Goal: Task Accomplishment & Management: Complete application form

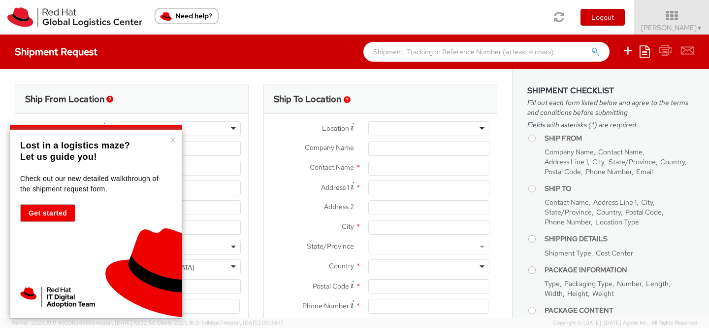
select select "735"
select select
type input "Red Hat"
type input "[PERSON_NAME]"
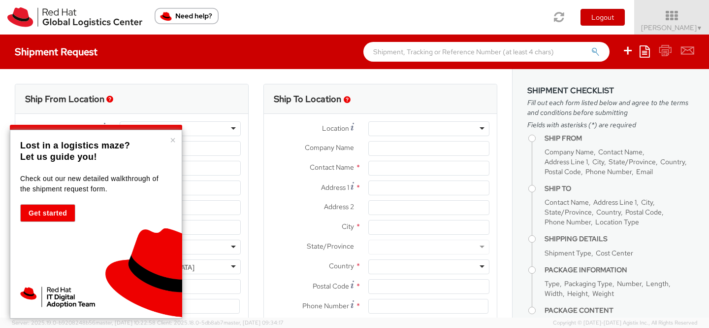
type input "19197544615"
type input "[EMAIL_ADDRESS][DOMAIN_NAME]"
click at [176, 139] on div "× Lost in a logistics maze? Let us guide you! Check out our new detailed walkth…" at bounding box center [96, 224] width 172 height 189
click at [172, 141] on button "×" at bounding box center [173, 140] width 6 height 10
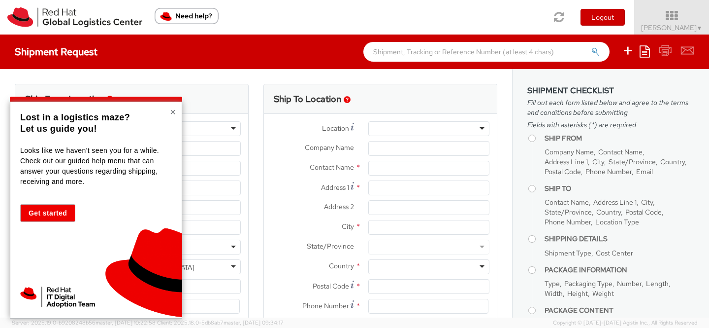
click at [174, 110] on button "×" at bounding box center [173, 112] width 6 height 10
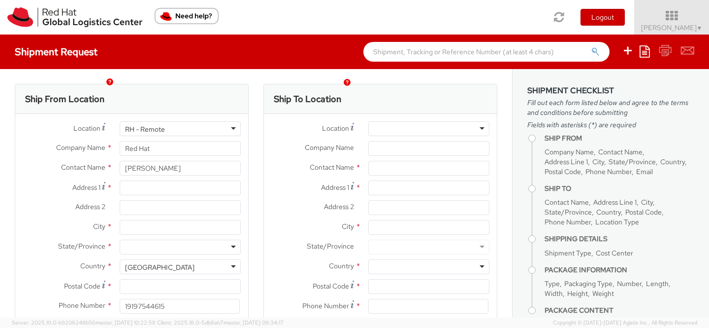
scroll to position [33, 0]
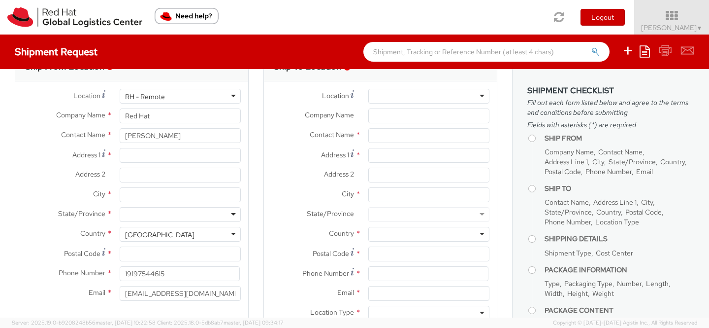
click at [188, 98] on div "RH - Remote" at bounding box center [180, 96] width 121 height 15
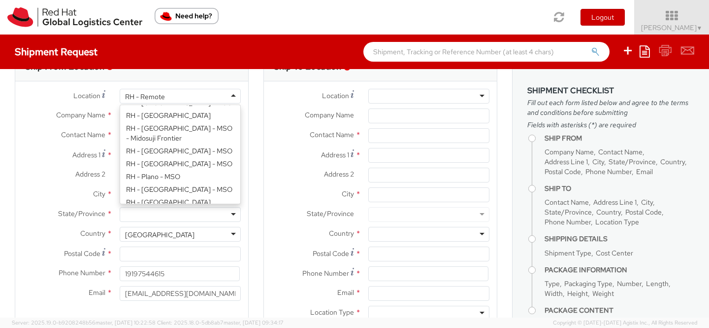
type input "Red Hat, Inc."
type input "[STREET_ADDRESS]"
type input "RALEIGH"
type input "27601"
type input "[PHONE_NUMBER]"
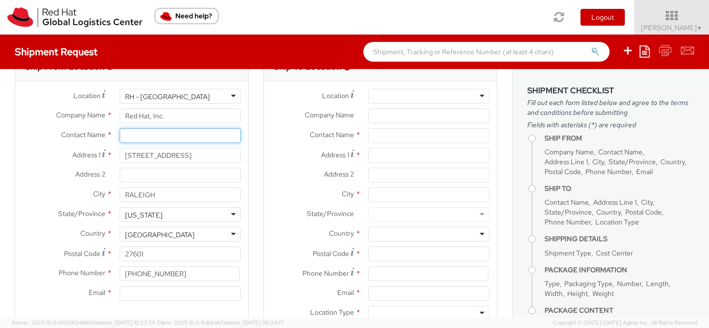
click at [178, 131] on input "text" at bounding box center [180, 135] width 121 height 15
type input "K"
type input "Riedese"
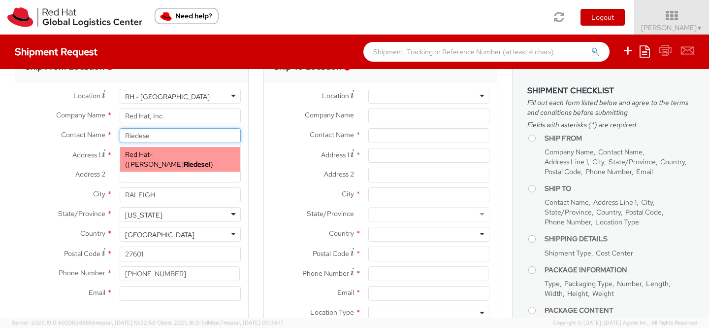
click at [142, 151] on span "Red Hat" at bounding box center [137, 154] width 25 height 9
type input "Red Hat"
type input "[PERSON_NAME]"
type input "19197544615"
type input "[EMAIL_ADDRESS][DOMAIN_NAME]"
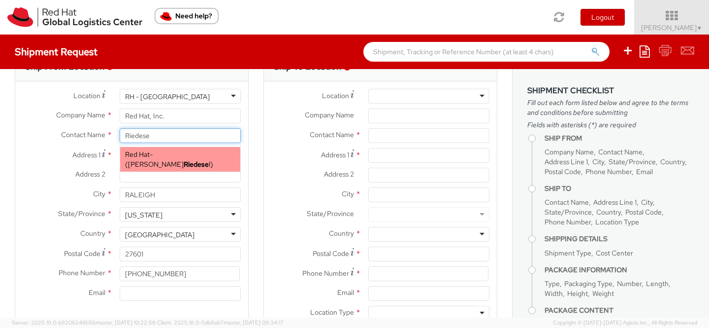
select select
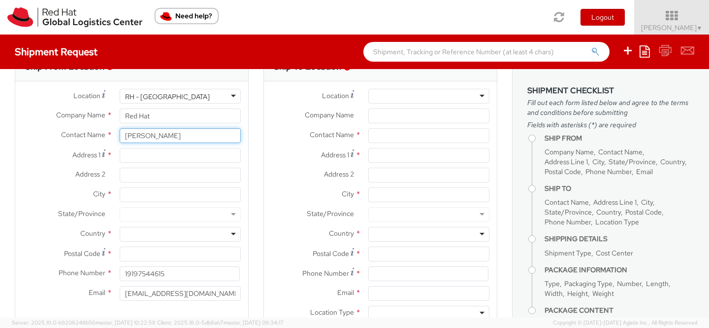
type input "[PERSON_NAME]"
click at [148, 157] on input "Address 1 *" at bounding box center [180, 155] width 121 height 15
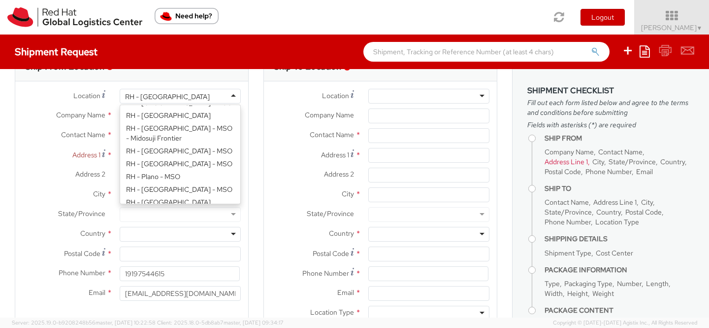
click at [160, 96] on div "RH - [GEOGRAPHIC_DATA]" at bounding box center [167, 97] width 85 height 10
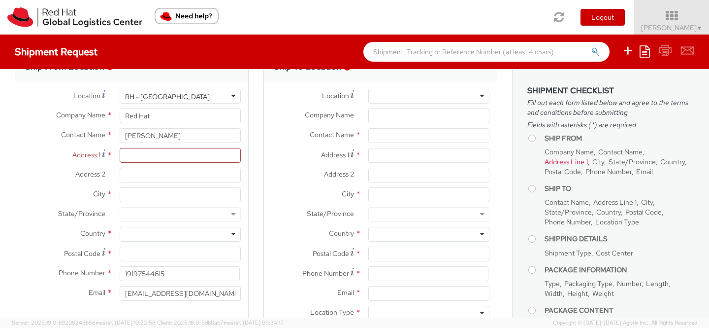
click at [152, 165] on div "Location * RH - Raleigh RH - Raleigh RH - Amsterdam - MSO RH - Amsterdam Data C…" at bounding box center [131, 197] width 233 height 217
click at [194, 136] on input "[PERSON_NAME]" at bounding box center [180, 135] width 121 height 15
type input "K"
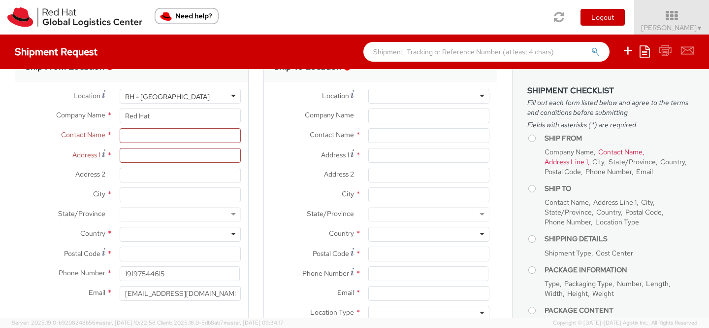
click at [283, 133] on label "Contact Name *" at bounding box center [312, 134] width 97 height 13
click at [210, 92] on div "RH - [GEOGRAPHIC_DATA]" at bounding box center [180, 96] width 121 height 15
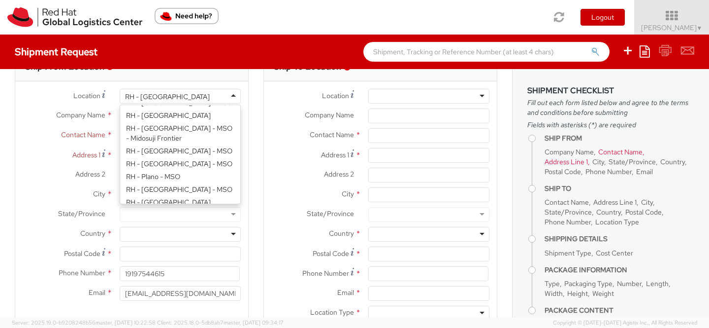
click at [157, 167] on div "Location * RH - Raleigh RH - Raleigh RH - Amsterdam - MSO RH - Amsterdam Data C…" at bounding box center [131, 197] width 233 height 217
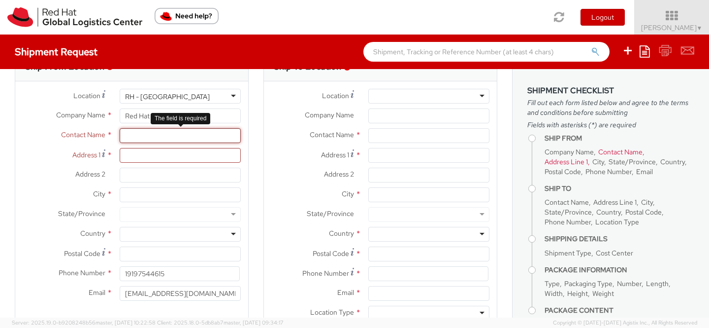
click at [145, 139] on input "text" at bounding box center [180, 135] width 121 height 15
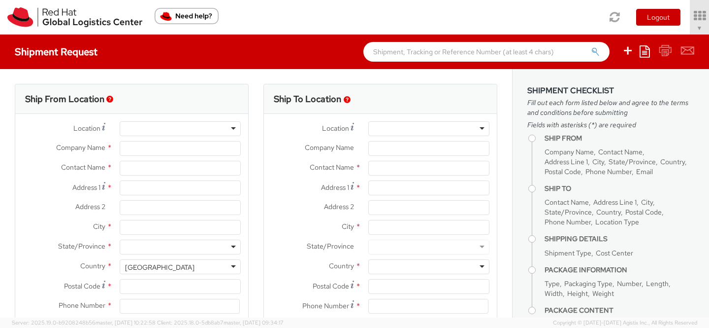
type input "Red Hat"
type input "[PERSON_NAME]"
type input "19197544615"
type input "[EMAIL_ADDRESS][DOMAIN_NAME]"
select select "735"
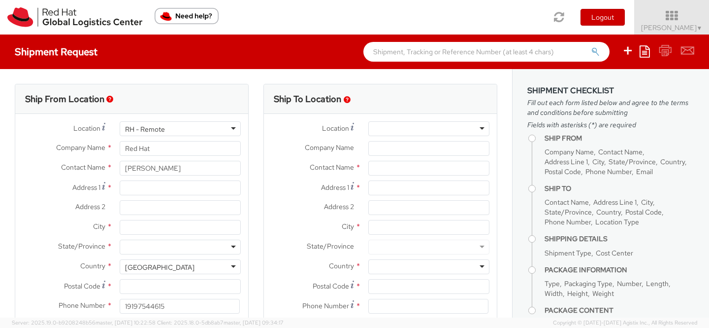
select select
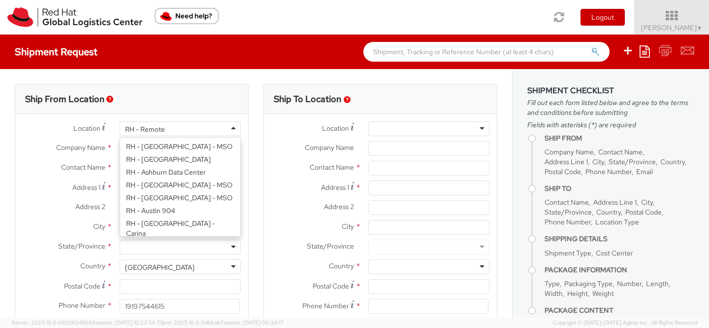
click at [225, 132] on div "RH - Remote" at bounding box center [180, 128] width 121 height 15
type input "Red Hat, Inc."
type input "[STREET_ADDRESS]"
type input "RALEIGH"
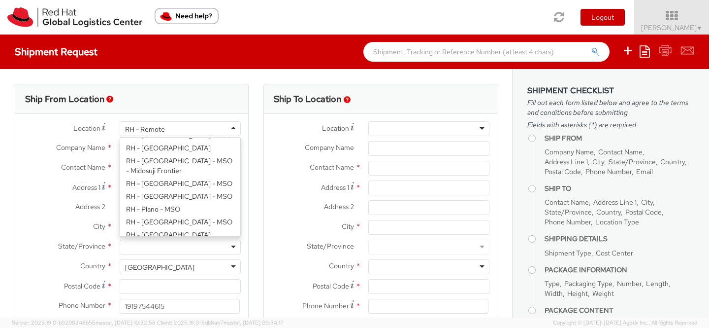
type input "27601"
type input "[PHONE_NUMBER]"
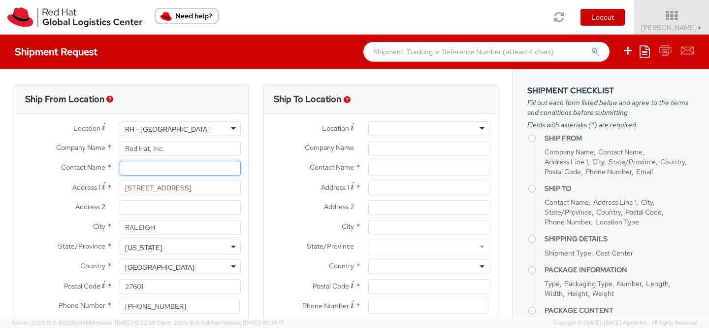
click at [142, 170] on input "text" at bounding box center [180, 168] width 121 height 15
type input "KRiedesel"
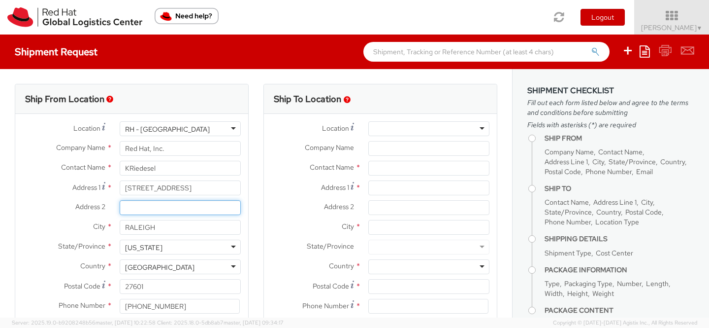
click at [227, 209] on input "Address 2 *" at bounding box center [180, 207] width 121 height 15
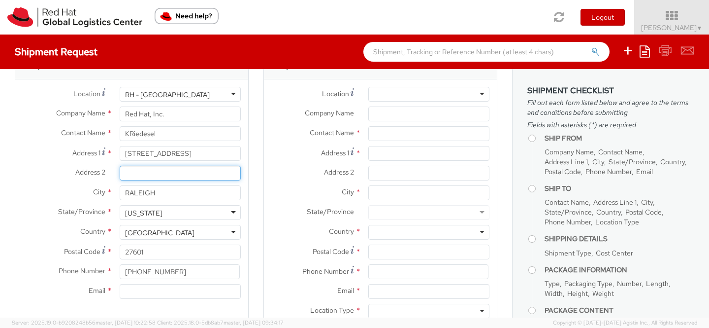
scroll to position [39, 0]
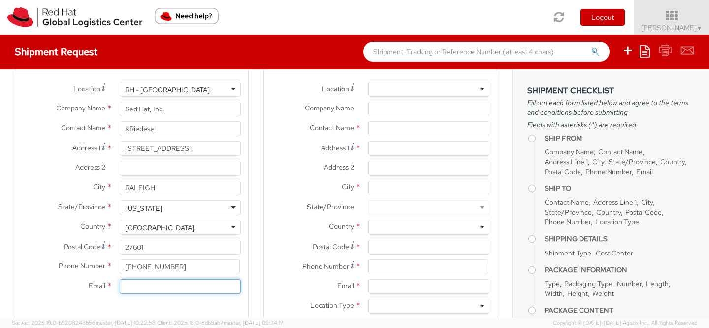
click at [170, 289] on input "Email *" at bounding box center [180, 286] width 121 height 15
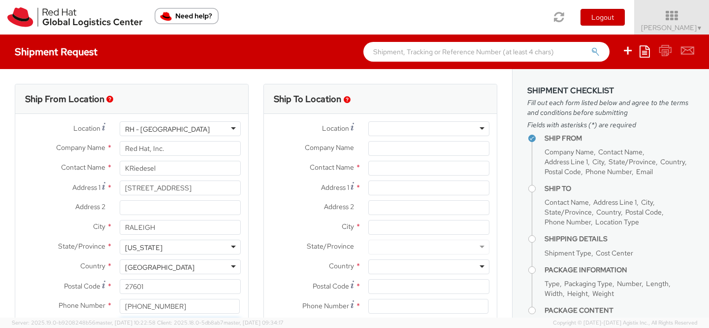
type input "[EMAIL_ADDRESS][DOMAIN_NAME]"
click at [403, 127] on div at bounding box center [428, 128] width 121 height 15
type input "[GEOGRAPHIC_DATA]"
type input "Red Hat Inc."
type input "[STREET_ADDRESS]"
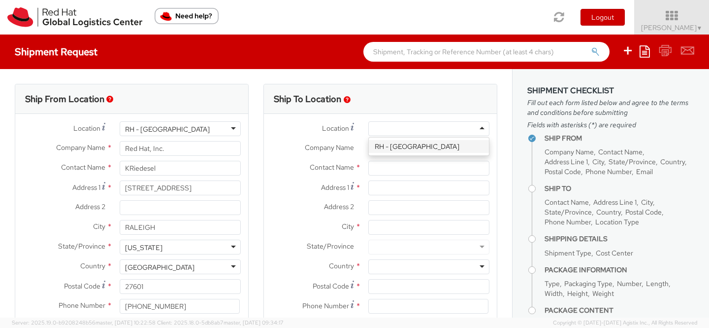
type input "4th Floor"
type input "[GEOGRAPHIC_DATA]"
type input "02210"
type input "[PHONE_NUMBER]"
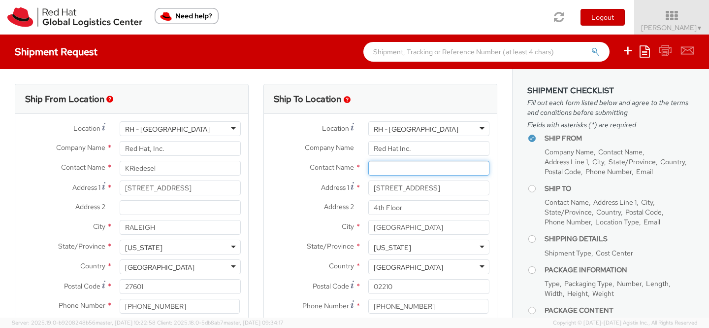
click at [395, 167] on input "text" at bounding box center [428, 168] width 121 height 15
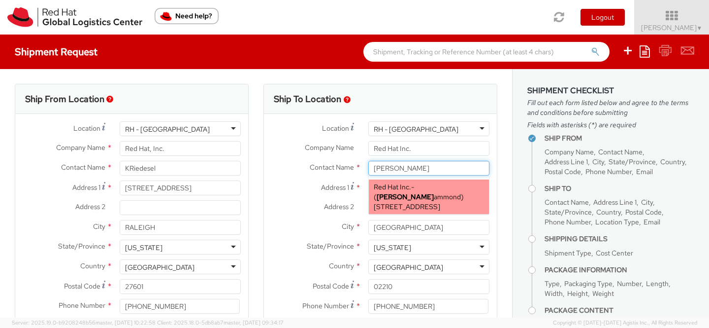
click at [434, 192] on strong "[PERSON_NAME]" at bounding box center [405, 196] width 57 height 9
type input "[PERSON_NAME]"
type input "[EMAIL_ADDRESS][DOMAIN_NAME]"
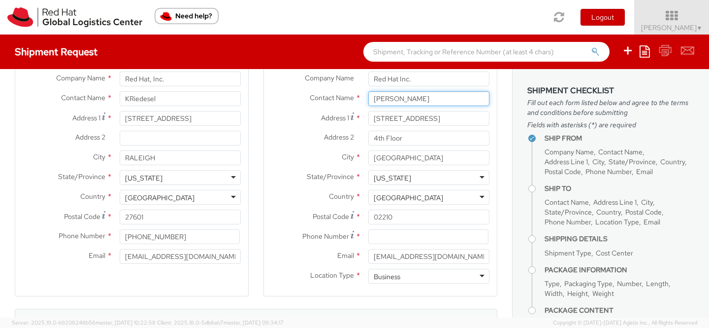
scroll to position [74, 0]
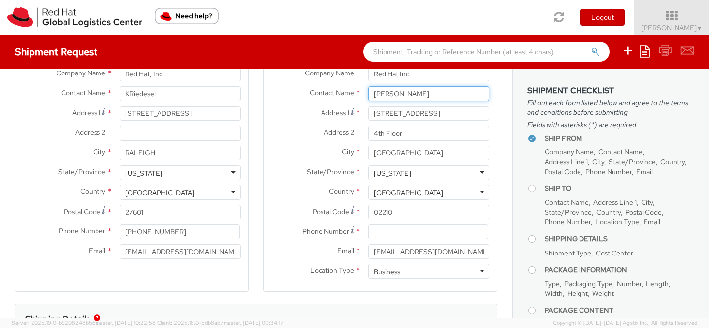
type input "[PERSON_NAME]"
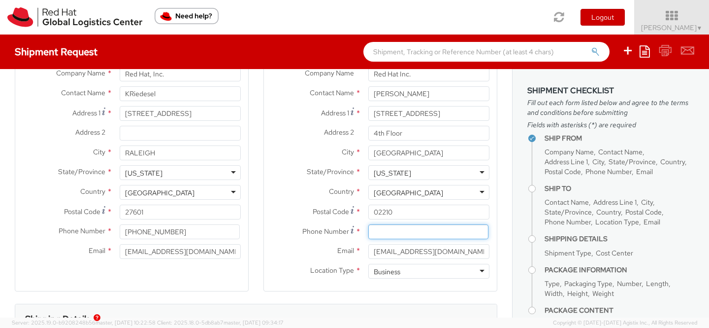
click at [392, 235] on input at bounding box center [428, 231] width 120 height 15
type input "8"
click at [400, 231] on input at bounding box center [428, 231] width 120 height 15
paste input "4843649945"
click at [448, 230] on input "4843649945" at bounding box center [428, 231] width 120 height 15
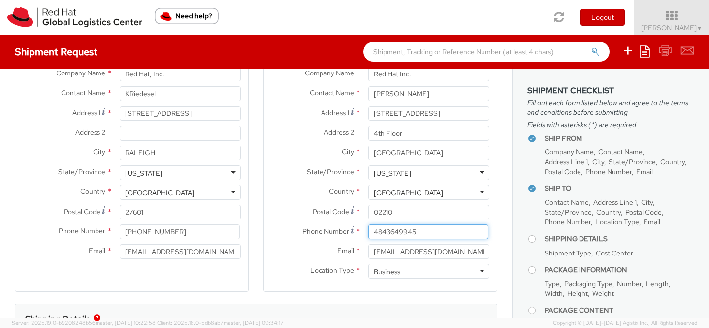
click at [382, 232] on input "4843649945" at bounding box center [428, 231] width 120 height 15
click at [387, 232] on input "4843649945" at bounding box center [428, 231] width 120 height 15
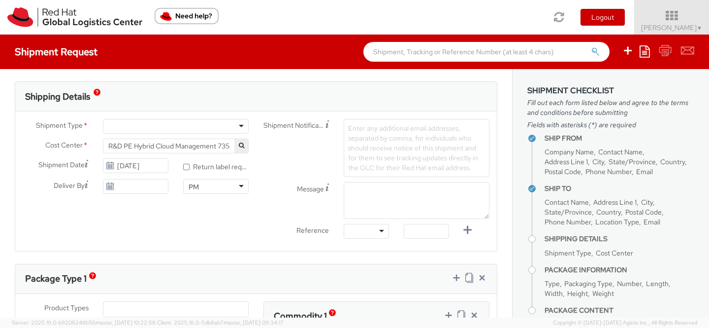
scroll to position [289, 0]
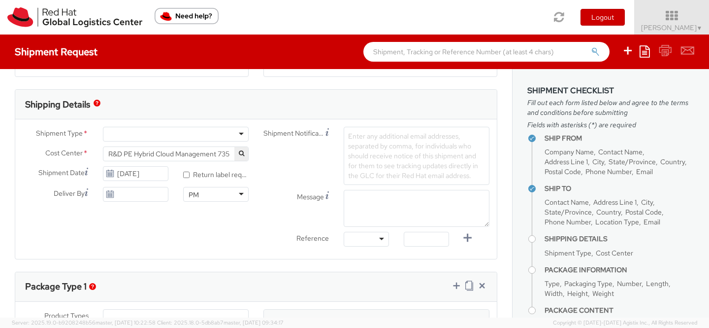
type input "4843649945"
click at [238, 136] on div at bounding box center [176, 134] width 146 height 15
type input "[DATE]"
click at [141, 198] on input "[DATE]" at bounding box center [136, 194] width 66 height 15
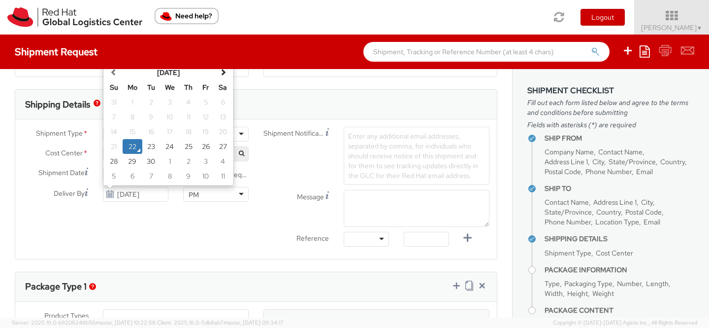
click at [214, 260] on div "Ship From Location Location * [GEOGRAPHIC_DATA] - [GEOGRAPHIC_DATA] [GEOGRAPHIC…" at bounding box center [256, 222] width 512 height 884
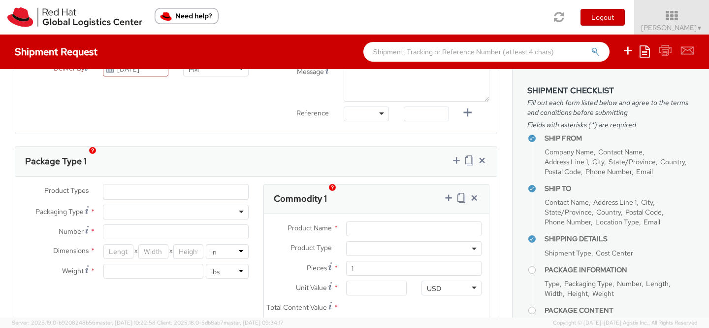
scroll to position [430, 0]
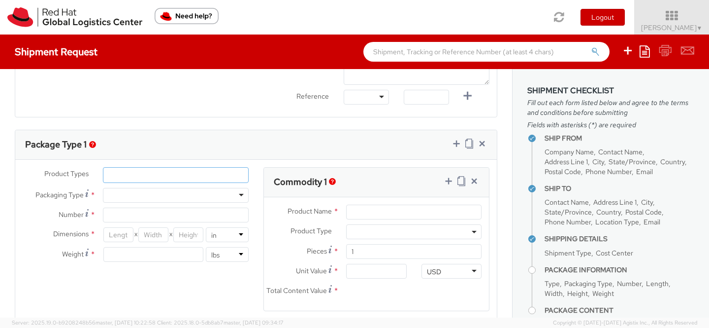
click at [141, 172] on ul at bounding box center [175, 174] width 145 height 15
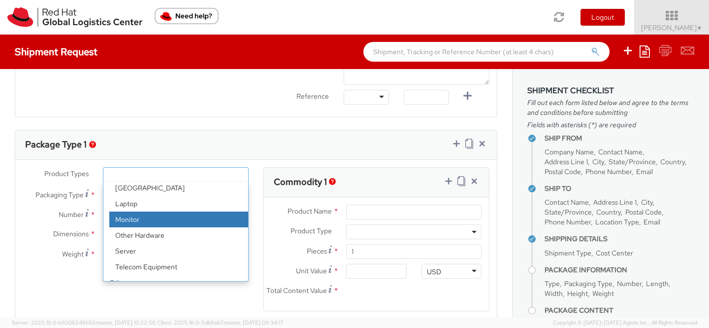
scroll to position [43, 0]
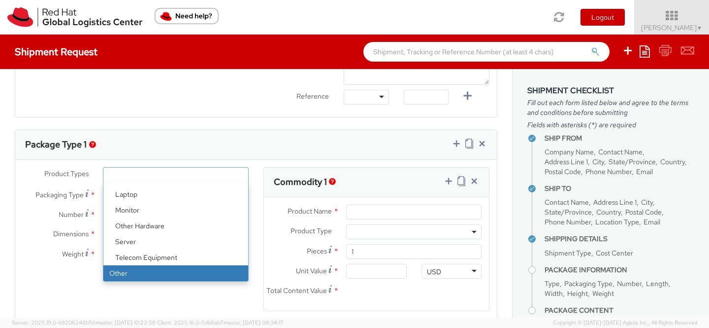
select select "OTHER"
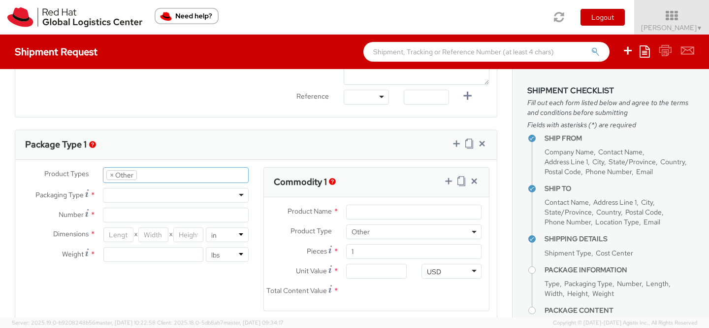
click at [142, 197] on div at bounding box center [176, 195] width 146 height 15
type input "1"
type input "9.5"
type input "12.5"
type input "0.25"
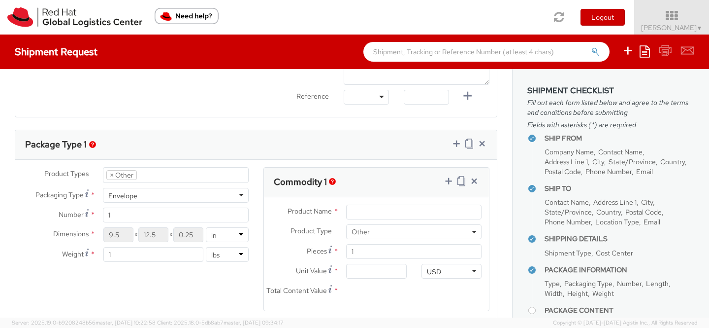
click at [91, 195] on span "*" at bounding box center [92, 195] width 5 height 10
click at [162, 258] on input "1" at bounding box center [153, 254] width 100 height 15
type input "1.35"
click at [236, 139] on div "Package Type 1" at bounding box center [256, 145] width 482 height 30
click at [447, 213] on input "Product Name *" at bounding box center [413, 211] width 135 height 15
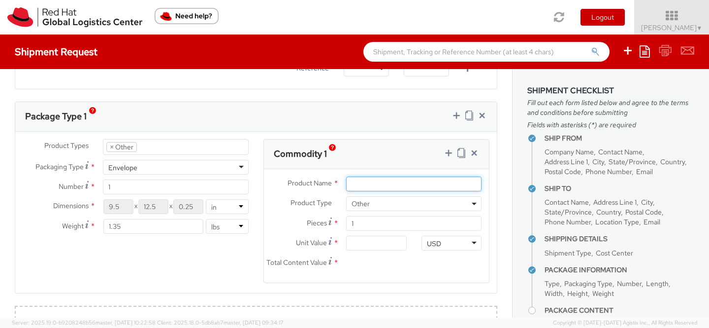
scroll to position [465, 0]
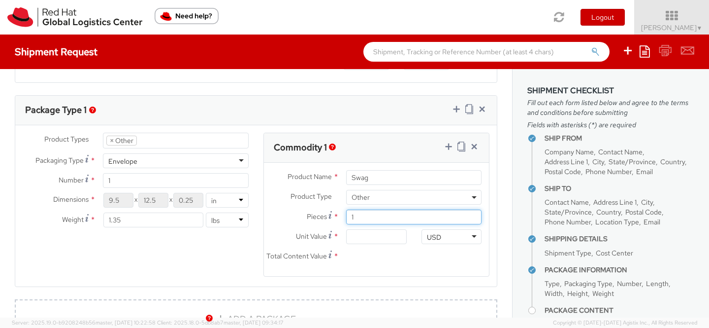
click at [367, 218] on input "1" at bounding box center [413, 216] width 135 height 15
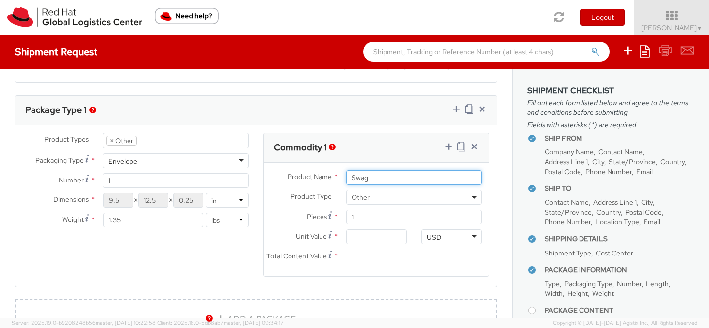
click at [350, 178] on input "Swag" at bounding box center [413, 177] width 135 height 15
type input "RH Internal Swag"
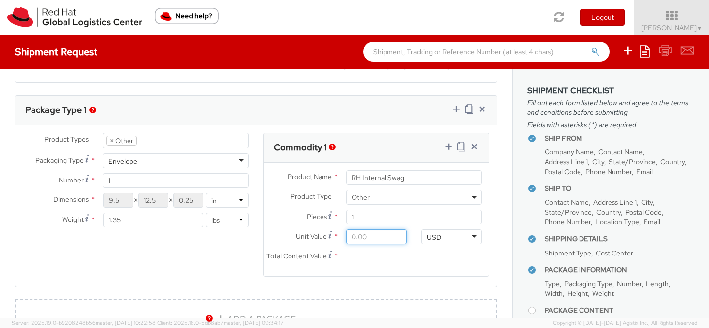
click at [364, 237] on input "Unit Value *" at bounding box center [376, 236] width 60 height 15
type input "1.00"
type input "15.00"
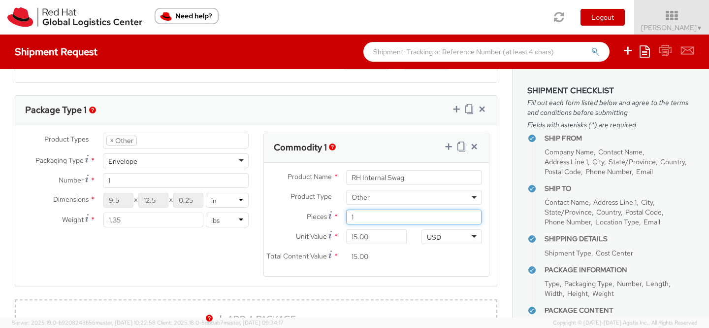
click at [363, 214] on input "1" at bounding box center [413, 216] width 135 height 15
type input "0.00"
type input "2"
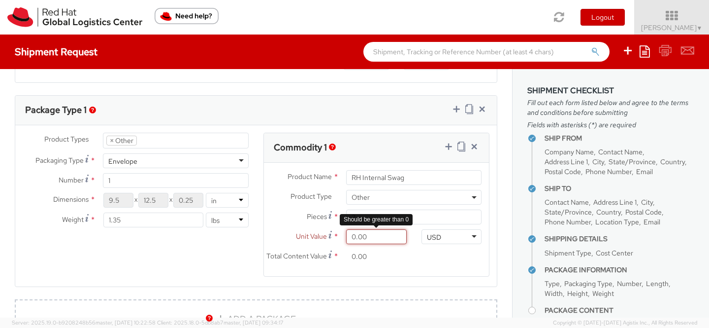
click at [377, 237] on input "0.00" at bounding box center [376, 236] width 60 height 15
type input "1.00"
type input "2.00"
type input "10.00"
type input "20.00"
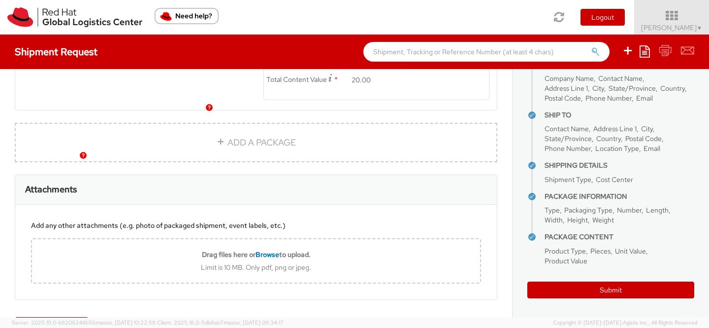
scroll to position [675, 0]
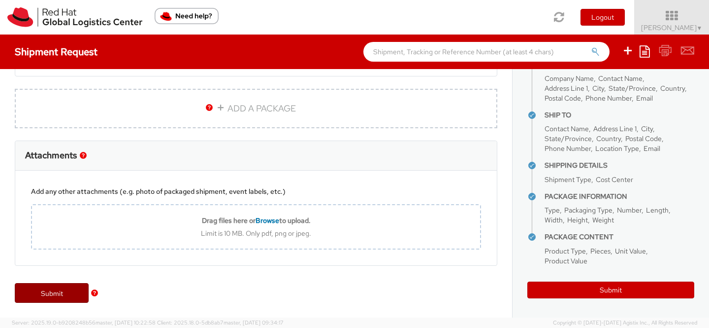
click at [62, 292] on link "Submit" at bounding box center [52, 293] width 74 height 20
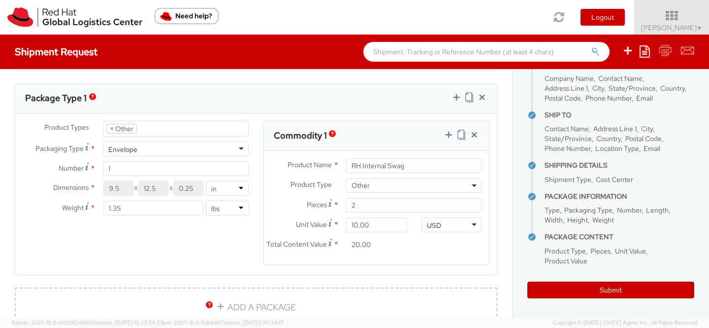
scroll to position [475, 0]
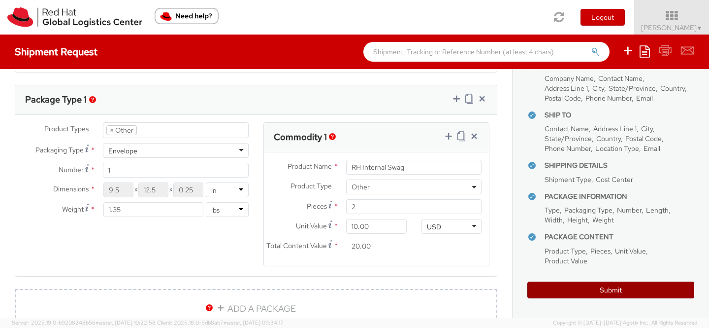
click at [626, 287] on button "Submit" at bounding box center [610, 289] width 167 height 17
click at [606, 293] on button "Submit" at bounding box center [610, 289] width 167 height 17
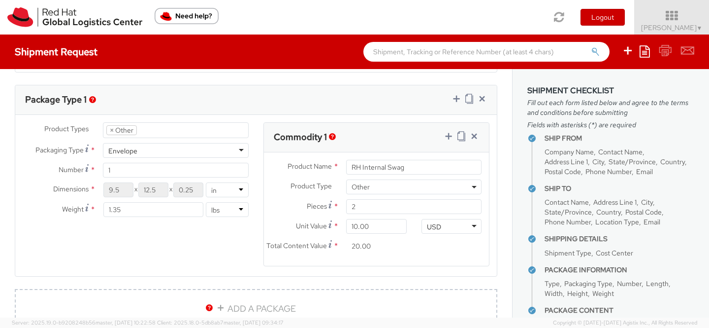
scroll to position [73, 0]
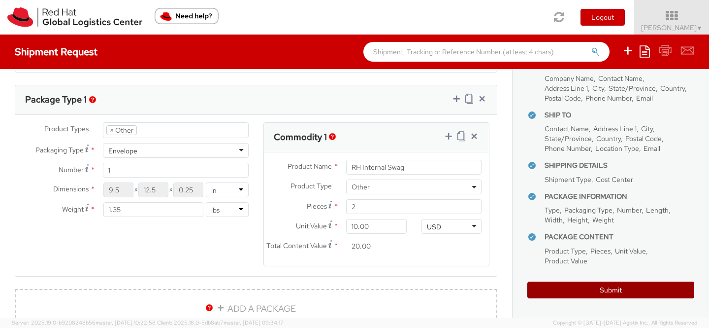
click at [619, 292] on button "Submit" at bounding box center [610, 289] width 167 height 17
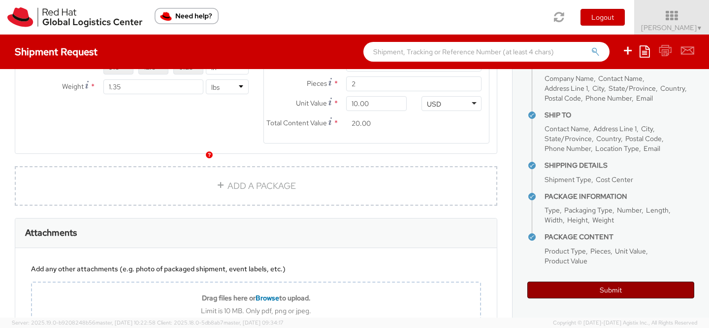
scroll to position [675, 0]
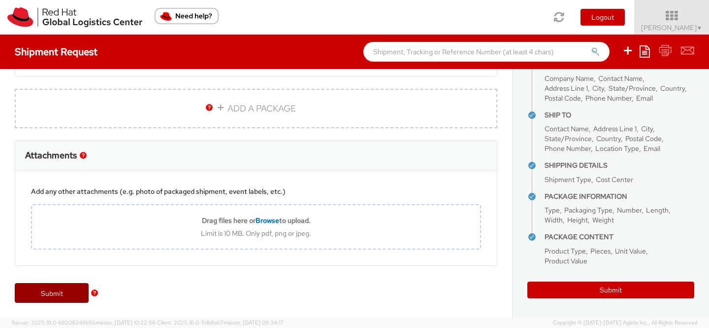
click at [74, 296] on link "Submit" at bounding box center [52, 293] width 74 height 20
click at [95, 293] on img "button" at bounding box center [94, 292] width 7 height 7
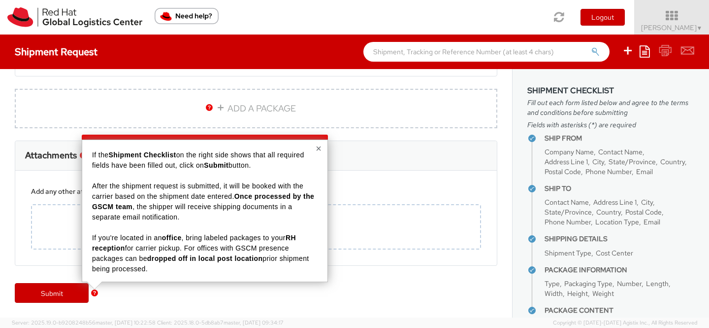
scroll to position [73, 0]
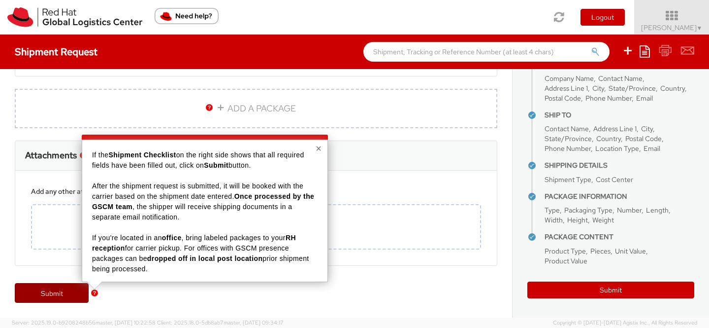
drag, startPoint x: 41, startPoint y: 297, endPoint x: 37, endPoint y: 289, distance: 8.6
click at [37, 289] on link "Submit" at bounding box center [52, 293] width 74 height 20
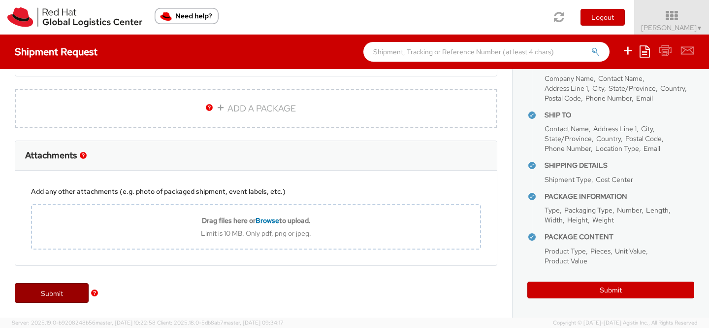
click at [36, 288] on link "Submit" at bounding box center [52, 293] width 74 height 20
click at [49, 294] on link "Submit" at bounding box center [52, 293] width 74 height 20
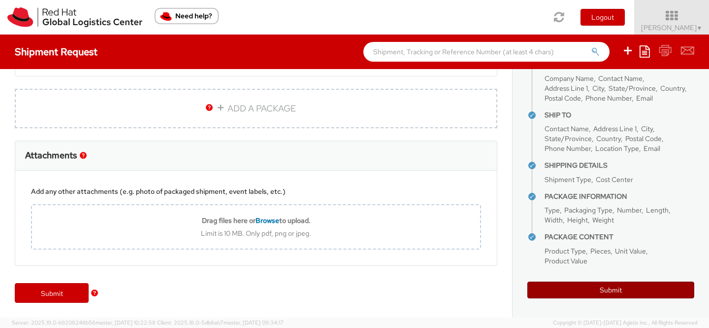
click at [628, 288] on button "Submit" at bounding box center [610, 289] width 167 height 17
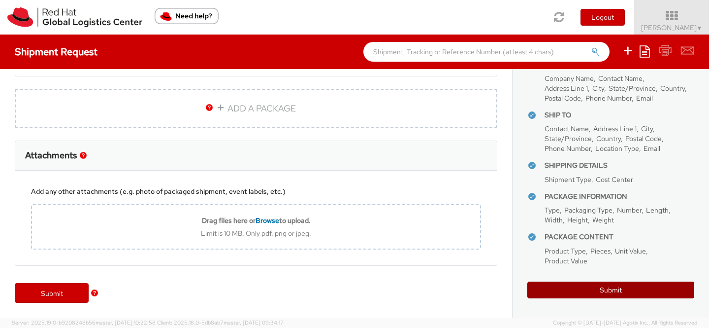
click at [628, 288] on button "Submit" at bounding box center [610, 289] width 167 height 17
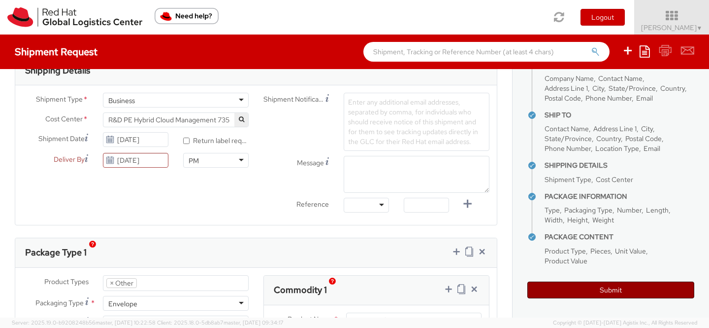
scroll to position [675, 0]
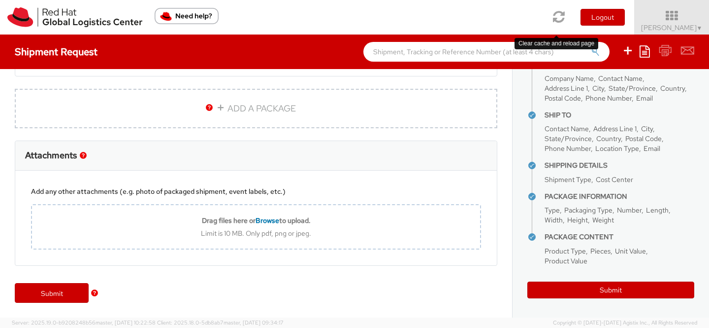
click at [558, 16] on icon at bounding box center [560, 17] width 12 height 14
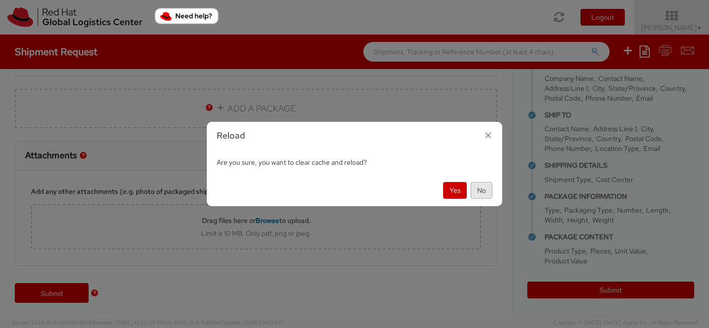
click at [482, 188] on button "No" at bounding box center [482, 190] width 22 height 17
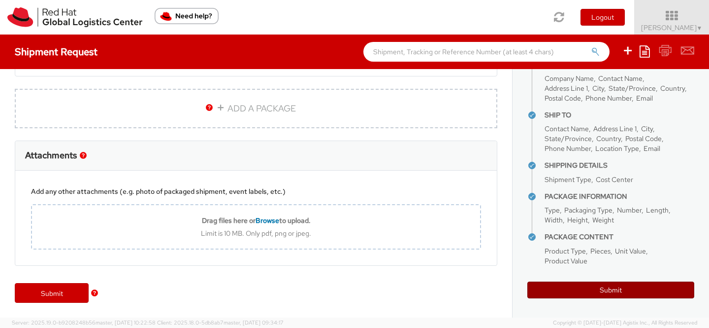
click at [608, 293] on button "Submit" at bounding box center [610, 289] width 167 height 17
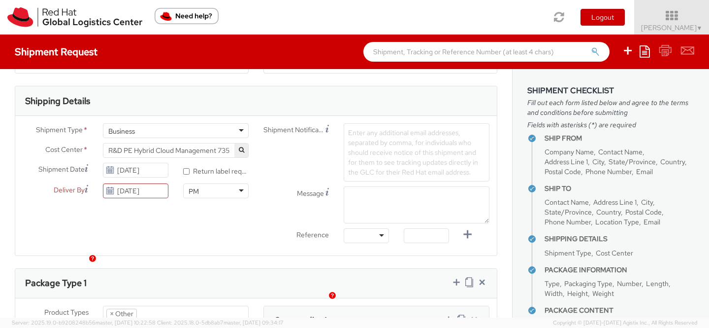
scroll to position [290, 0]
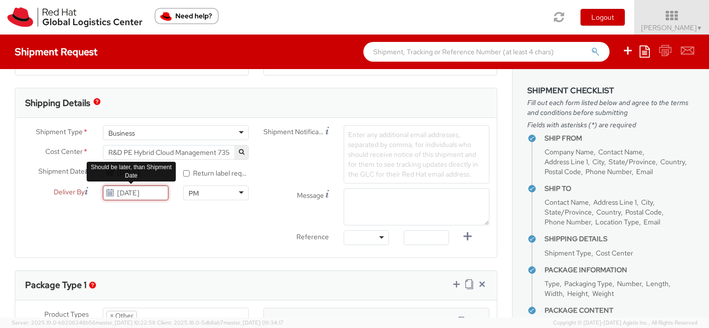
click at [127, 196] on input "[DATE]" at bounding box center [136, 192] width 66 height 15
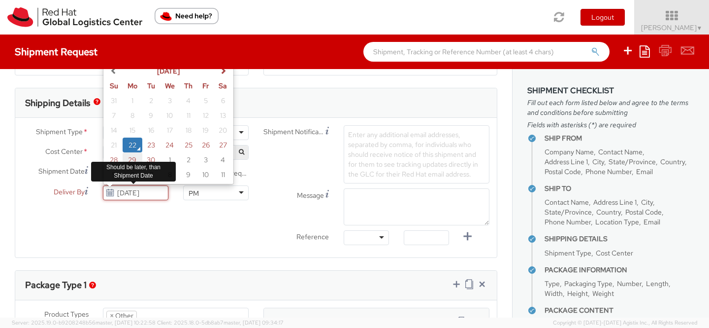
click at [133, 157] on td "29" at bounding box center [133, 159] width 20 height 15
type input "[DATE]"
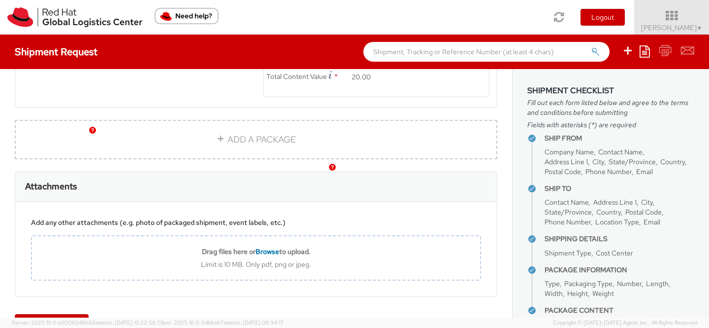
scroll to position [675, 0]
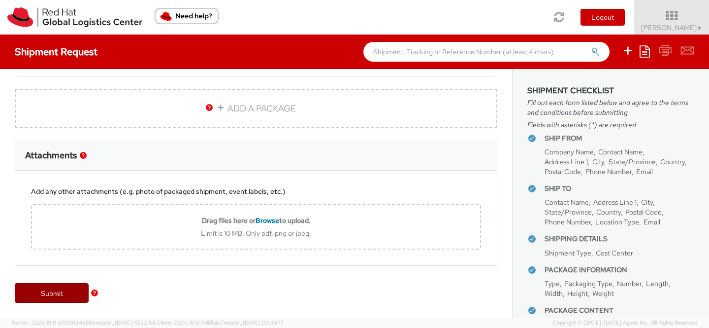
click at [30, 296] on link "Submit" at bounding box center [52, 293] width 74 height 20
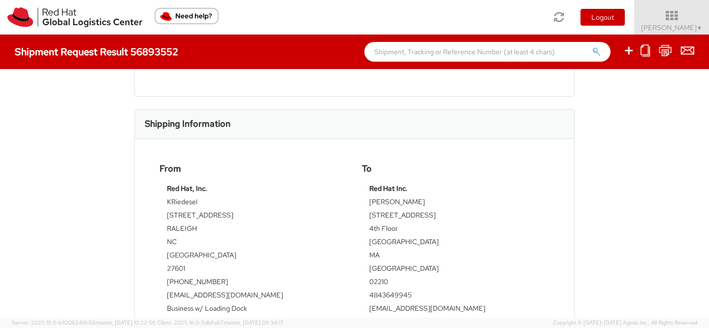
scroll to position [225, 0]
